Goal: Task Accomplishment & Management: Use online tool/utility

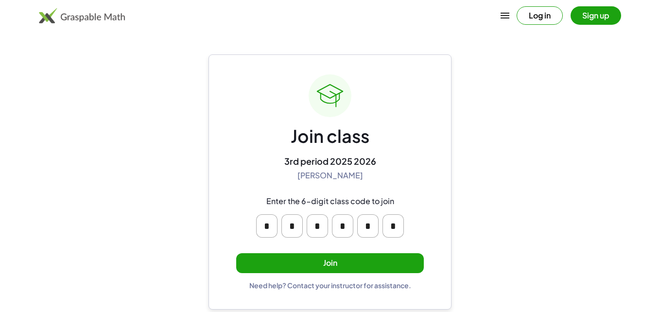
click at [378, 261] on button "Join" at bounding box center [329, 263] width 187 height 20
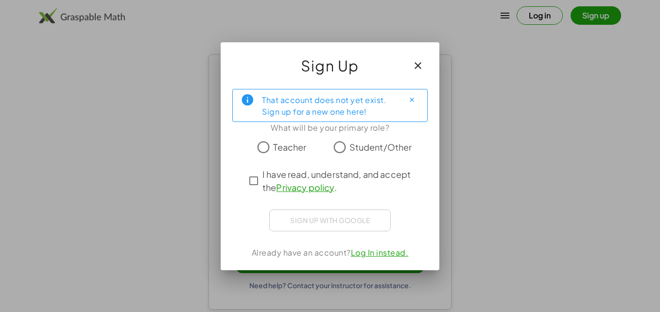
click at [354, 146] on span "Student/Other" at bounding box center [380, 146] width 63 height 13
click at [316, 172] on span "I have read, understand, and accept the Privacy policy ." at bounding box center [338, 181] width 152 height 26
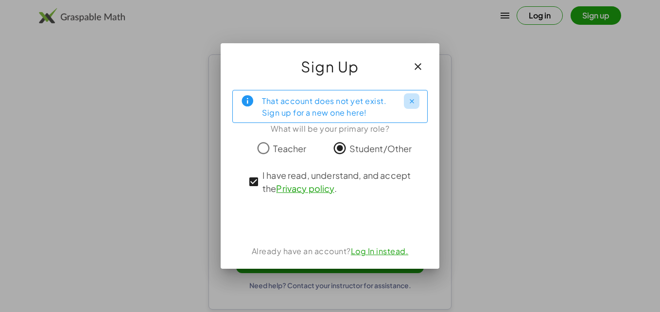
click at [408, 98] on icon "Close" at bounding box center [411, 101] width 7 height 7
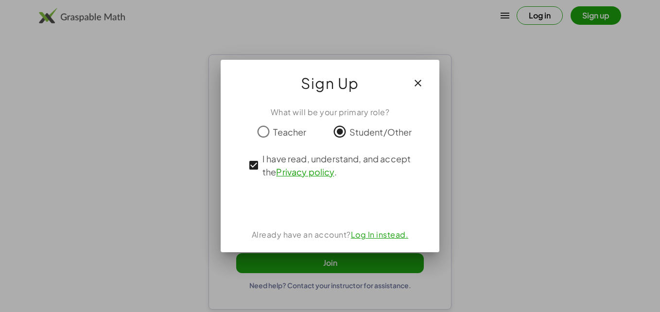
click at [360, 131] on span "Student/Other" at bounding box center [380, 131] width 63 height 13
click at [343, 167] on span "I have read, understand, and accept the Privacy policy ." at bounding box center [338, 165] width 152 height 26
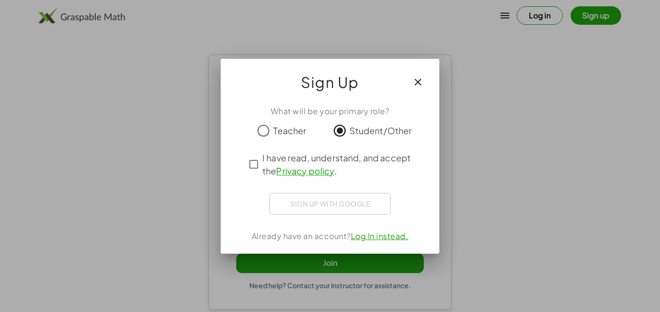
click at [339, 167] on span "I have read, understand, and accept the Privacy policy ." at bounding box center [338, 164] width 152 height 26
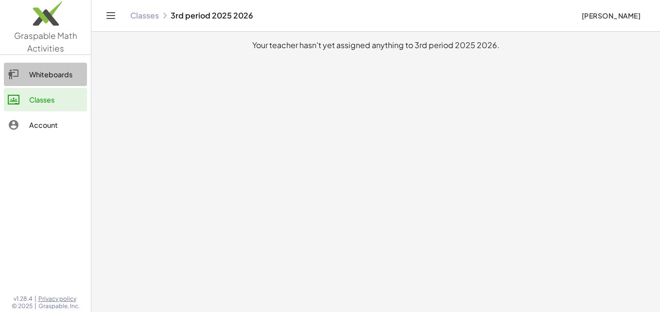
click at [39, 70] on div "Whiteboards" at bounding box center [56, 74] width 54 height 12
